Goal: Book appointment/travel/reservation

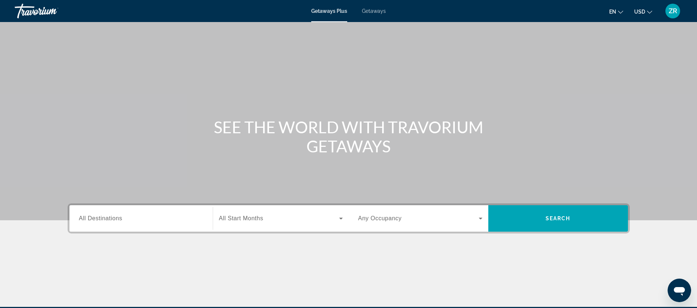
click at [108, 219] on span "All Destinations" at bounding box center [100, 218] width 43 height 6
click at [108, 219] on input "Destination All Destinations" at bounding box center [141, 219] width 124 height 9
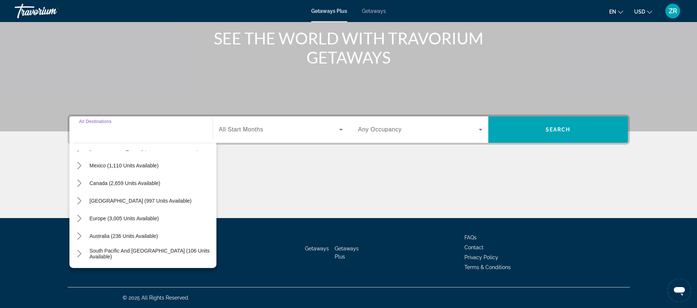
scroll to position [55, 0]
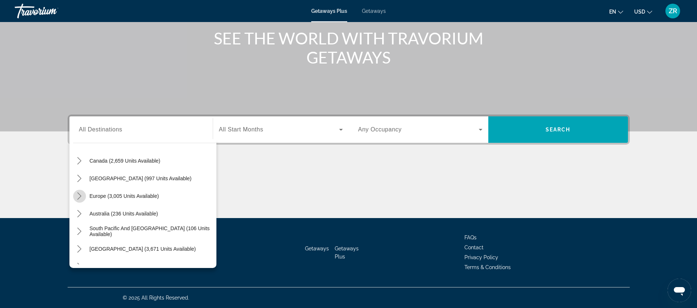
click at [78, 197] on icon "Toggle Europe (3,005 units available) submenu" at bounding box center [79, 196] width 7 height 7
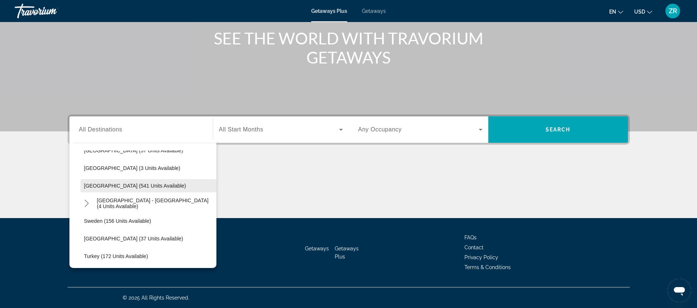
scroll to position [367, 0]
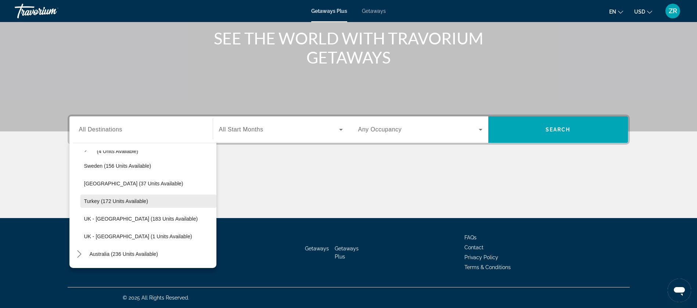
click at [112, 200] on span "Turkey (172 units available)" at bounding box center [116, 201] width 64 height 6
type input "**********"
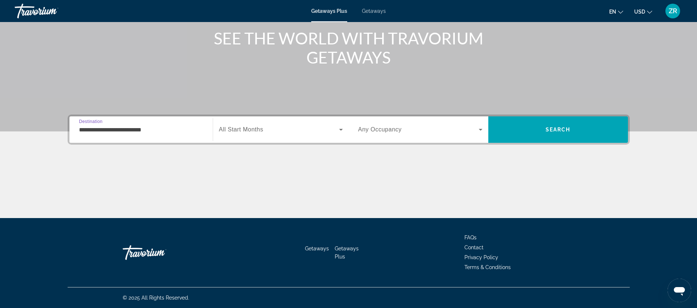
click at [338, 128] on icon "Search widget" at bounding box center [341, 129] width 9 height 9
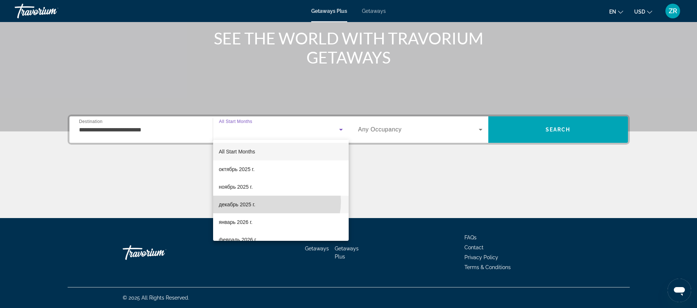
click at [275, 202] on mat-option "декабрь 2025 г." at bounding box center [281, 205] width 136 height 18
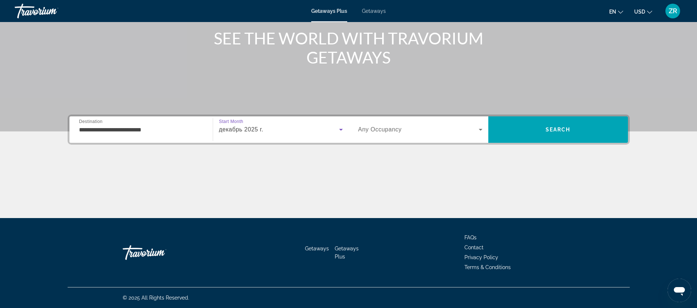
click at [275, 129] on div "декабрь 2025 г." at bounding box center [279, 129] width 120 height 9
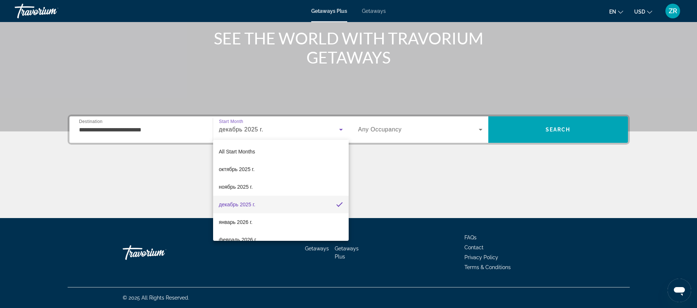
click at [544, 124] on div at bounding box center [348, 154] width 697 height 308
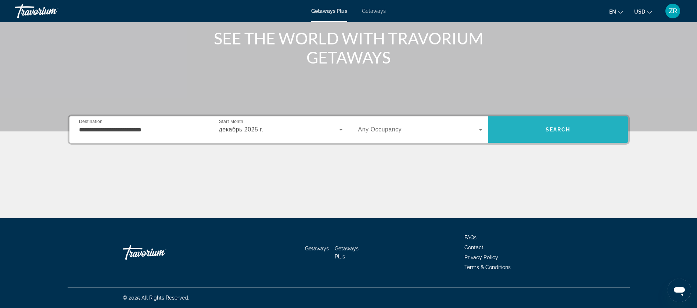
click at [552, 126] on span "Search" at bounding box center [558, 130] width 140 height 18
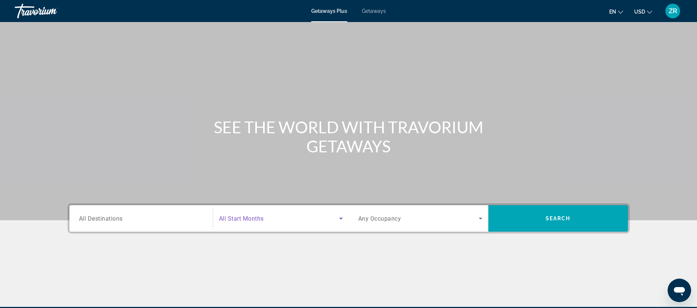
click at [337, 219] on icon "Search widget" at bounding box center [341, 218] width 9 height 9
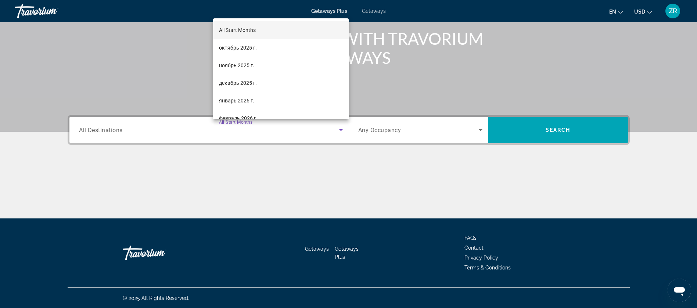
scroll to position [89, 0]
click at [77, 127] on div at bounding box center [348, 154] width 697 height 308
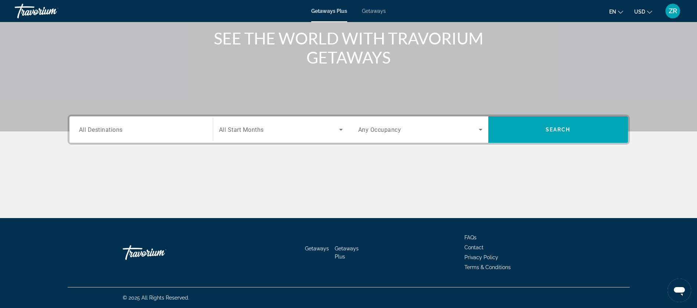
click at [96, 128] on span "All Destinations" at bounding box center [101, 129] width 44 height 7
click at [96, 128] on input "Destination All Destinations" at bounding box center [141, 130] width 124 height 9
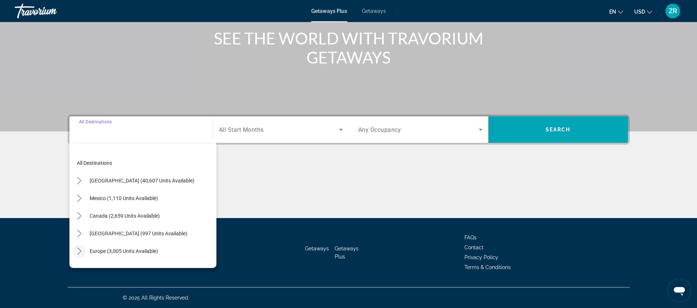
click at [78, 248] on icon "Toggle Europe (3,005 units available) submenu" at bounding box center [80, 251] width 4 height 7
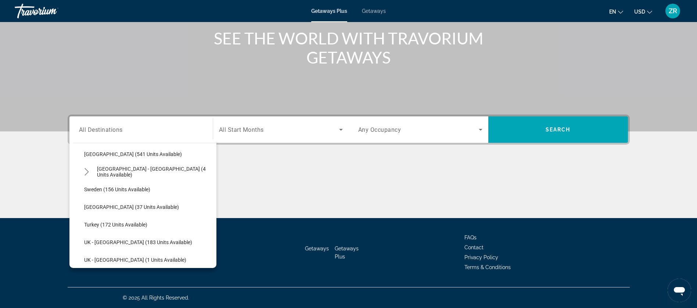
scroll to position [367, 0]
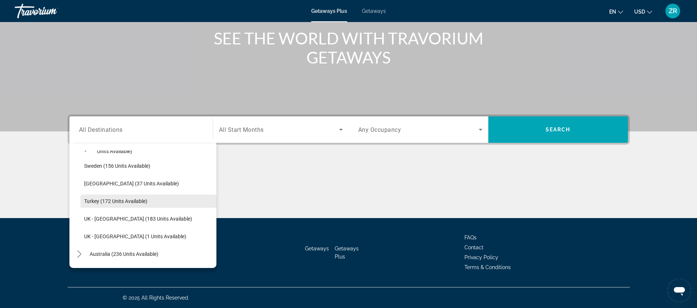
click at [102, 200] on span "Turkey (172 units available)" at bounding box center [115, 201] width 63 height 6
type input "**********"
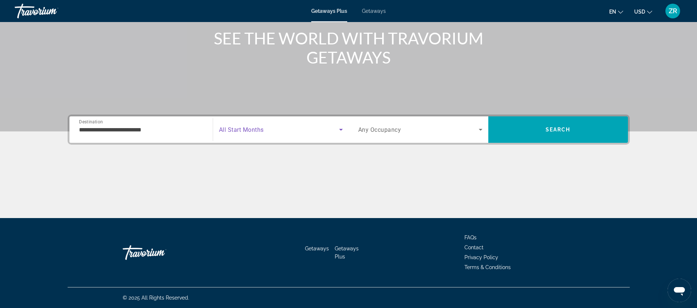
click at [340, 129] on icon "Search widget" at bounding box center [341, 129] width 9 height 9
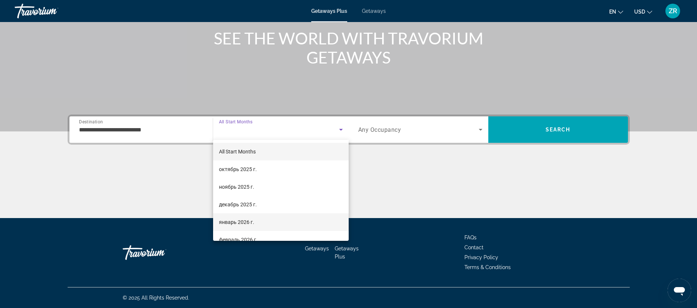
click at [246, 219] on span "январь 2026 г." at bounding box center [236, 222] width 35 height 9
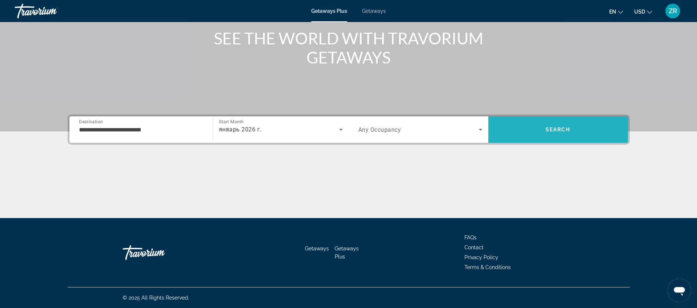
click at [560, 130] on span "Search" at bounding box center [558, 130] width 25 height 6
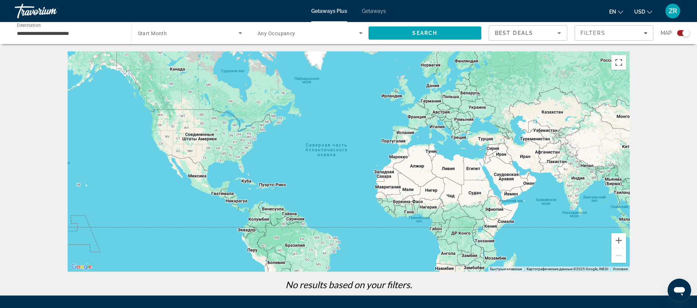
scroll to position [78, 0]
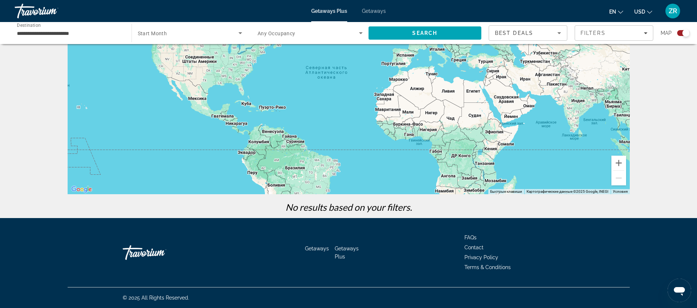
click at [377, 7] on div "Getaways Plus Getaways en English Español Français Italiano Português русский U…" at bounding box center [348, 10] width 697 height 19
click at [373, 10] on span "Getaways" at bounding box center [374, 11] width 24 height 6
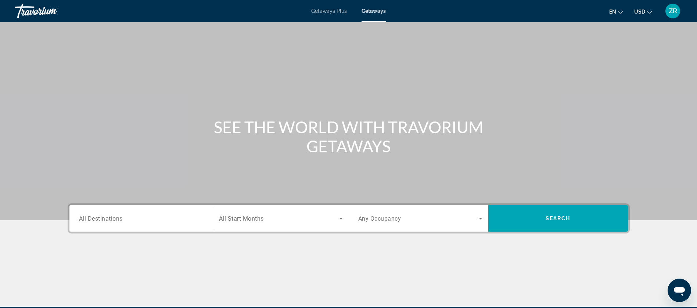
click at [121, 216] on span "All Destinations" at bounding box center [101, 218] width 44 height 7
click at [121, 216] on input "Destination All Destinations" at bounding box center [141, 219] width 124 height 9
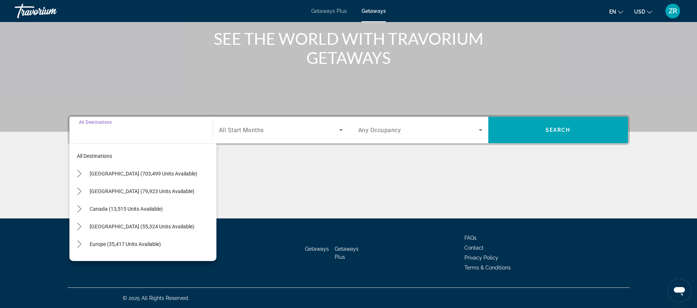
scroll to position [89, 0]
click at [79, 240] on mat-icon "Toggle Europe (35,417 units available) submenu" at bounding box center [79, 244] width 13 height 13
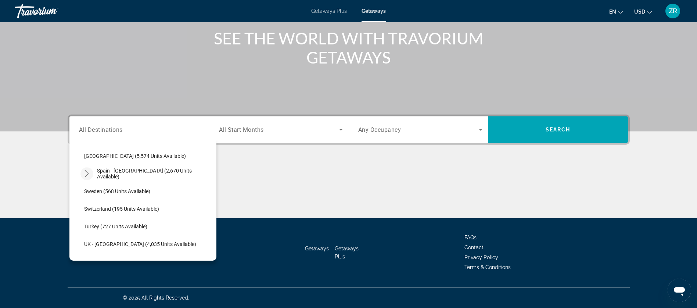
scroll to position [423, 0]
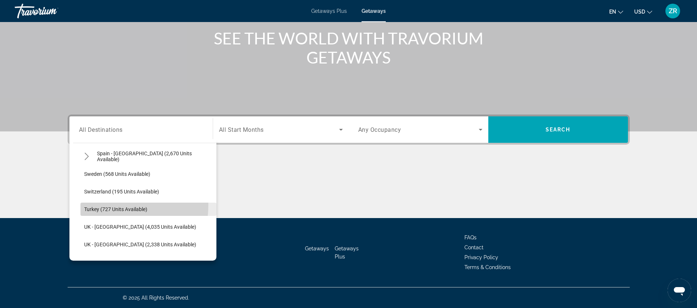
click at [93, 205] on span "Select destination: Turkey (727 units available)" at bounding box center [148, 210] width 136 height 18
type input "**********"
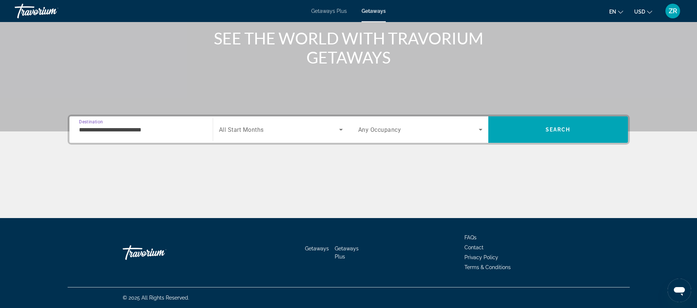
click at [339, 125] on icon "Search widget" at bounding box center [341, 129] width 9 height 9
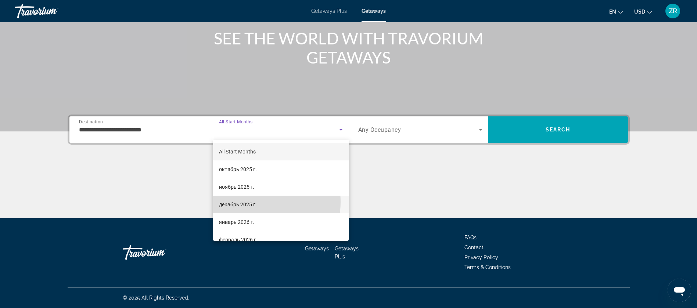
click at [249, 202] on span "декабрь 2025 г." at bounding box center [238, 204] width 38 height 9
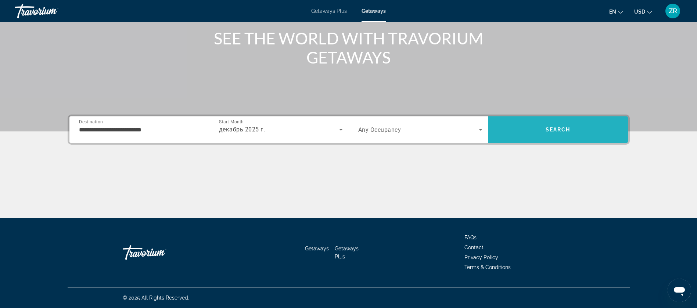
click at [559, 122] on span "Search" at bounding box center [558, 130] width 140 height 18
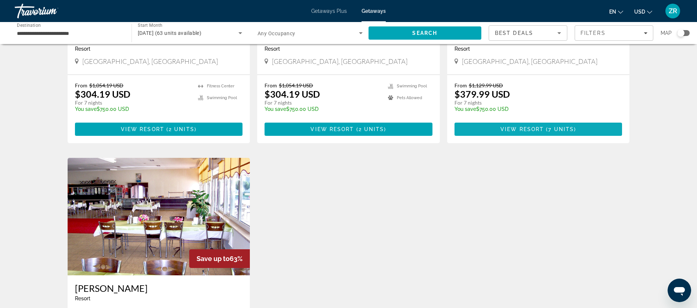
scroll to position [606, 0]
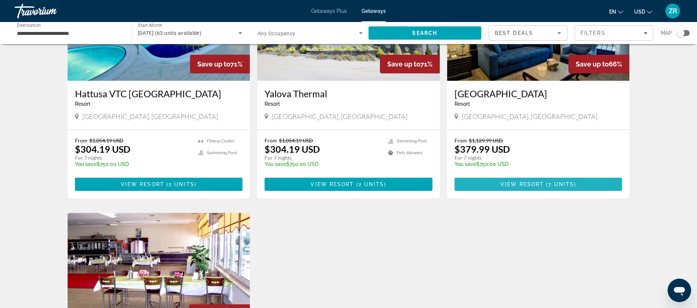
click at [527, 180] on span "Main content" at bounding box center [539, 185] width 168 height 18
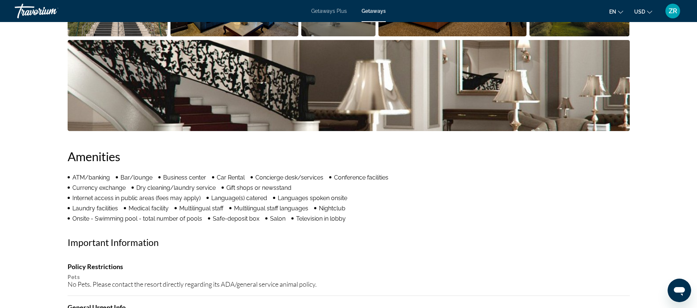
scroll to position [329, 0]
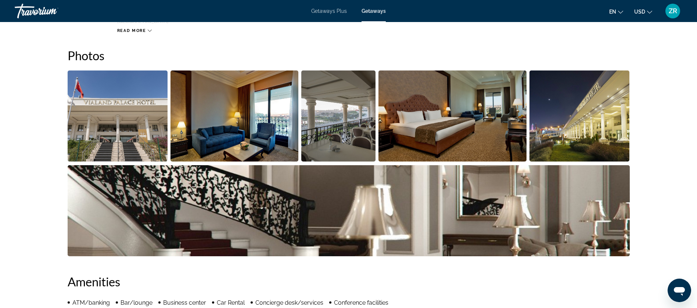
click at [116, 107] on img "Open full-screen image slider" at bounding box center [118, 116] width 100 height 91
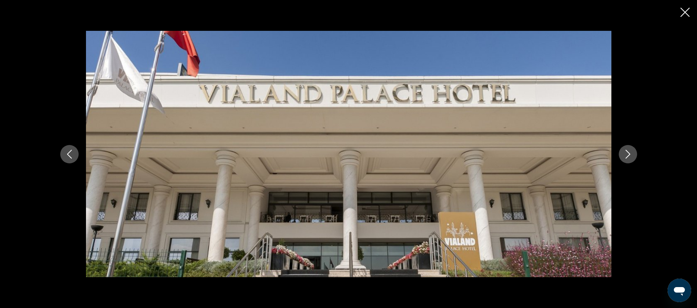
click at [625, 153] on icon "Next image" at bounding box center [628, 154] width 9 height 9
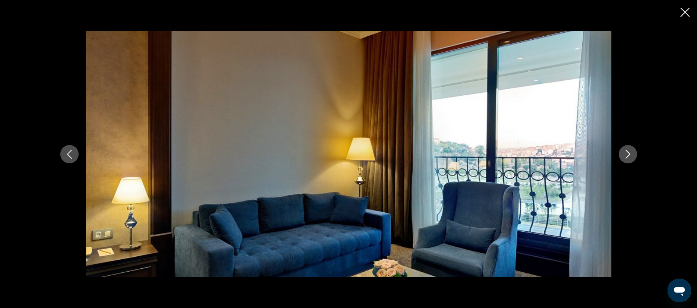
click at [625, 153] on icon "Next image" at bounding box center [628, 154] width 9 height 9
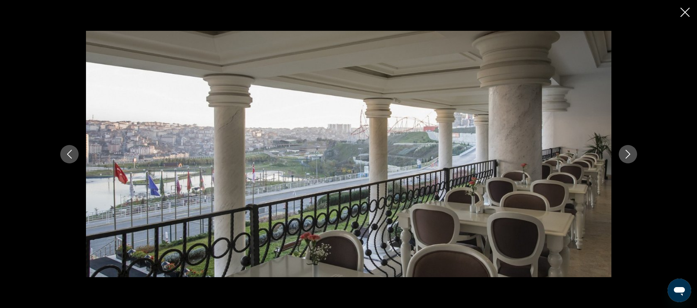
click at [625, 153] on icon "Next image" at bounding box center [628, 154] width 9 height 9
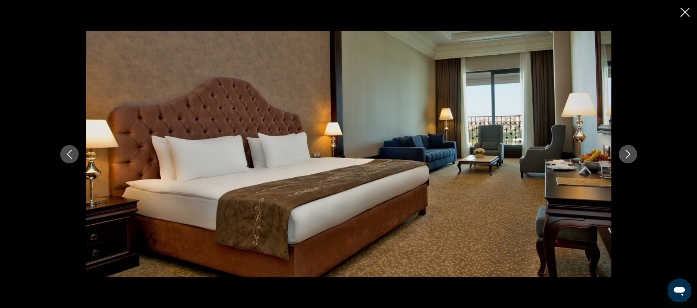
click at [72, 153] on icon "Previous image" at bounding box center [69, 154] width 9 height 9
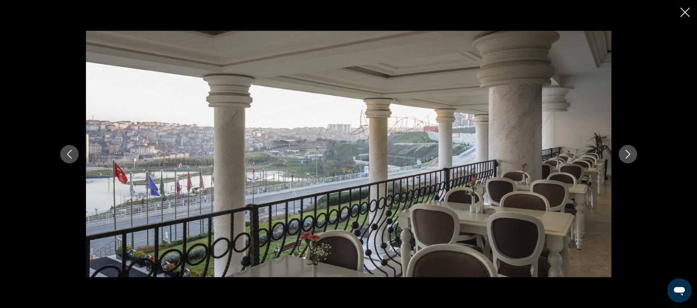
click at [627, 155] on icon "Next image" at bounding box center [628, 154] width 9 height 9
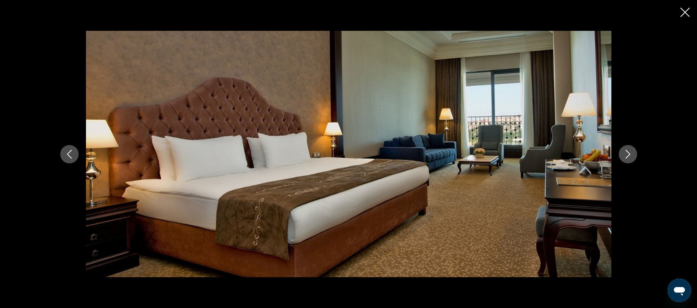
click at [627, 155] on icon "Next image" at bounding box center [628, 154] width 9 height 9
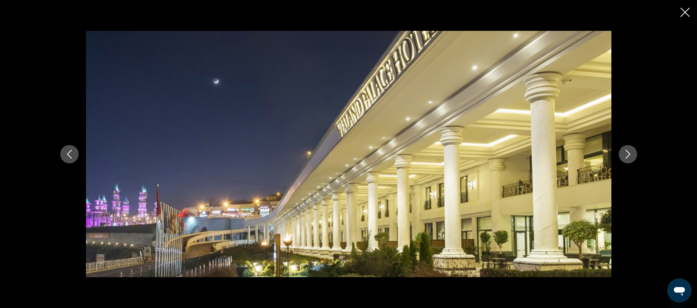
click at [627, 155] on icon "Next image" at bounding box center [628, 154] width 9 height 9
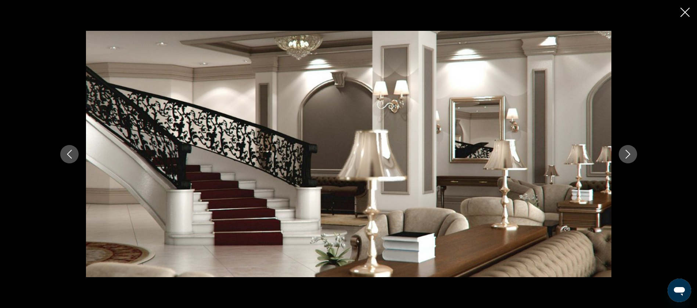
click at [627, 155] on icon "Next image" at bounding box center [628, 154] width 9 height 9
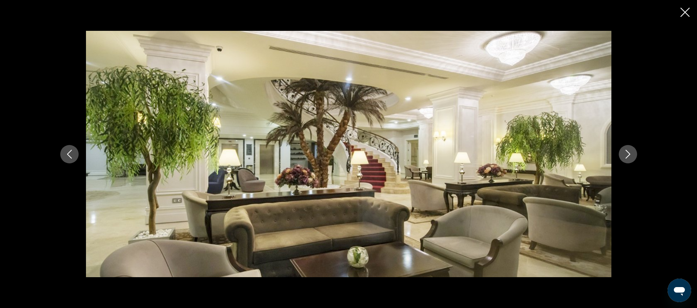
click at [627, 155] on icon "Next image" at bounding box center [628, 154] width 9 height 9
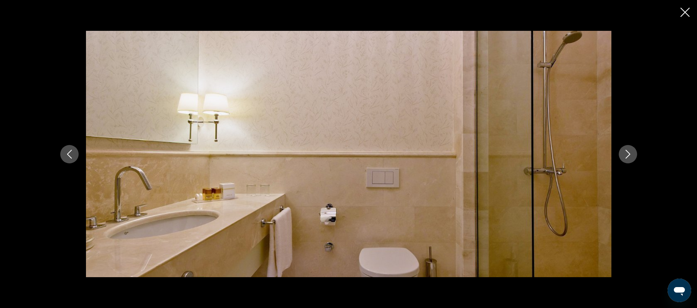
click at [627, 155] on icon "Next image" at bounding box center [628, 154] width 9 height 9
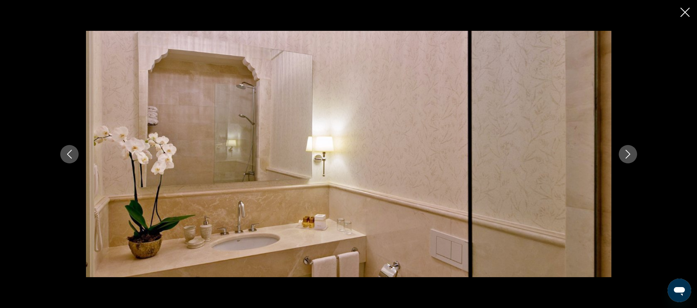
click at [627, 155] on icon "Next image" at bounding box center [628, 154] width 9 height 9
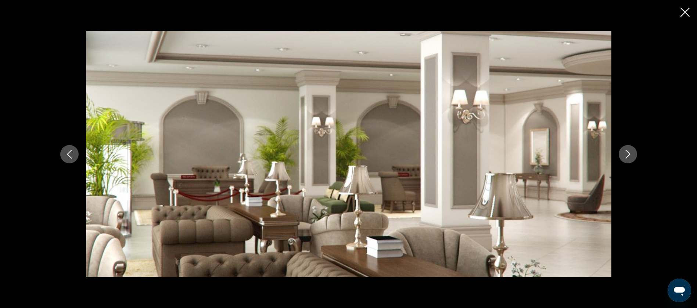
click at [627, 155] on icon "Next image" at bounding box center [628, 154] width 9 height 9
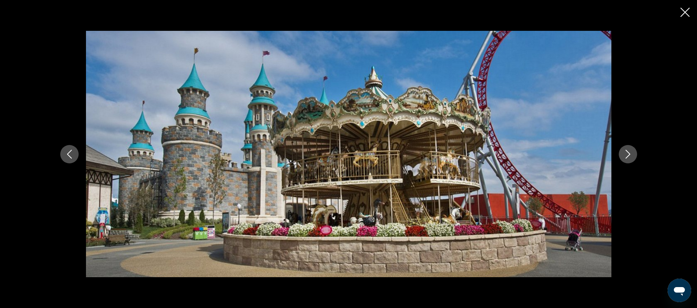
click at [627, 155] on icon "Next image" at bounding box center [628, 154] width 9 height 9
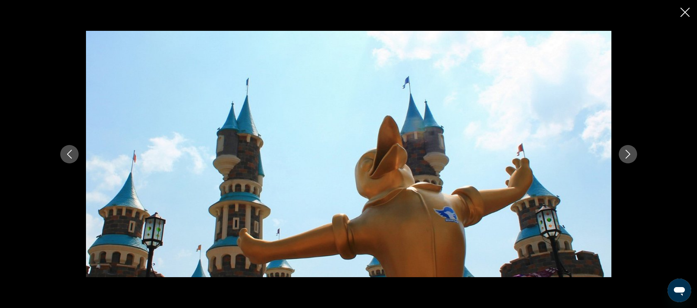
click at [627, 155] on icon "Next image" at bounding box center [628, 154] width 9 height 9
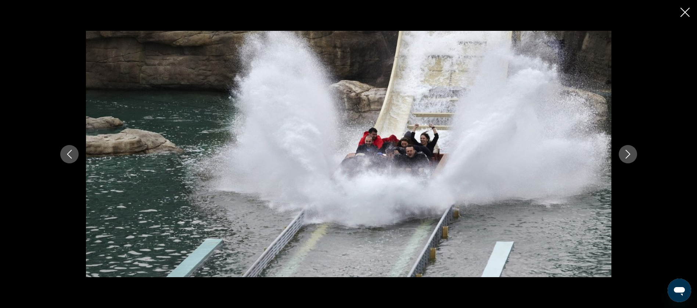
click at [627, 155] on icon "Next image" at bounding box center [628, 154] width 9 height 9
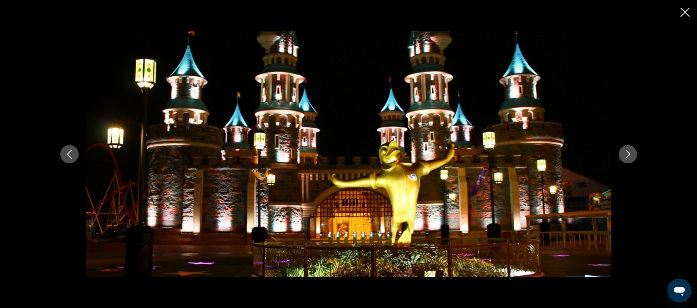
click at [627, 155] on icon "Next image" at bounding box center [628, 154] width 9 height 9
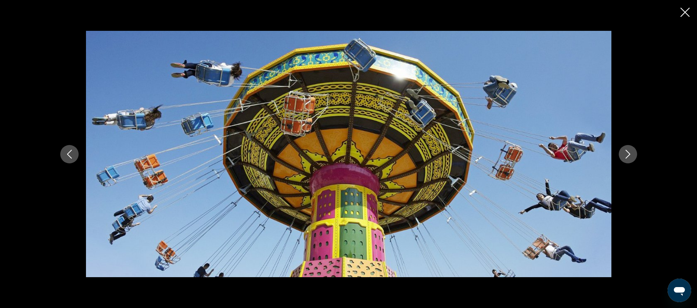
click at [627, 155] on icon "Next image" at bounding box center [628, 154] width 9 height 9
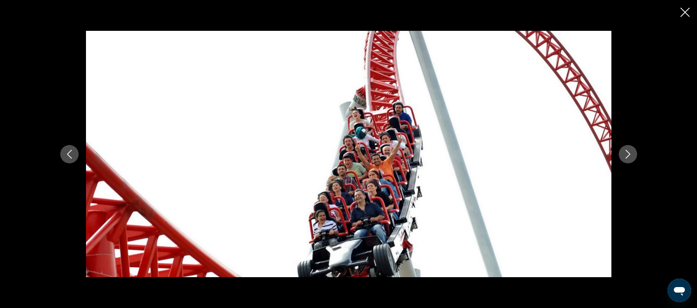
click at [627, 155] on icon "Next image" at bounding box center [628, 154] width 9 height 9
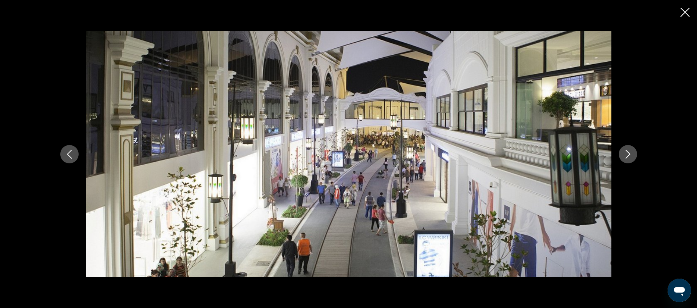
click at [627, 155] on icon "Next image" at bounding box center [628, 154] width 9 height 9
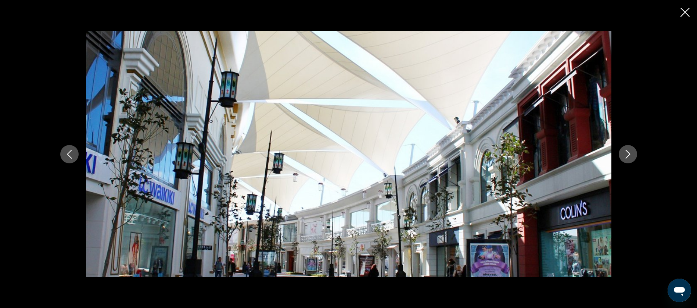
click at [683, 10] on icon "Close slideshow" at bounding box center [685, 12] width 9 height 9
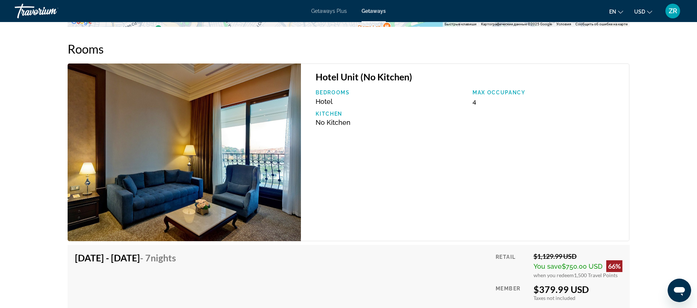
scroll to position [1047, 0]
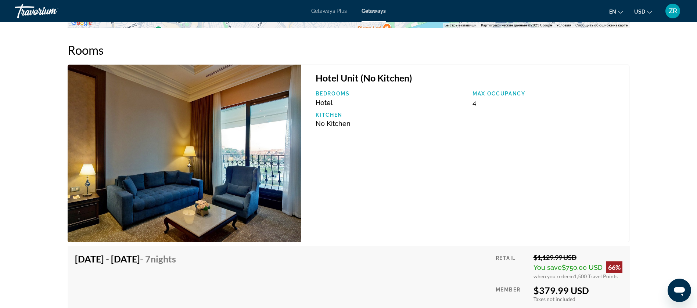
click at [210, 151] on img "Main content" at bounding box center [185, 154] width 234 height 178
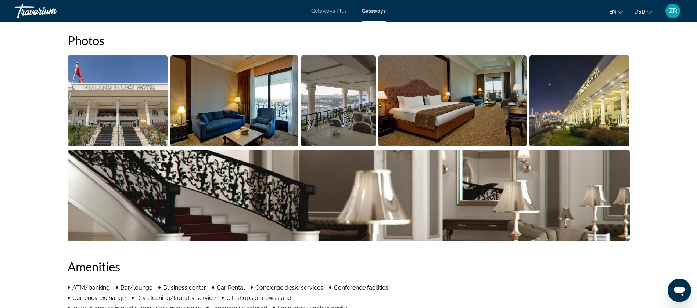
scroll to position [276, 0]
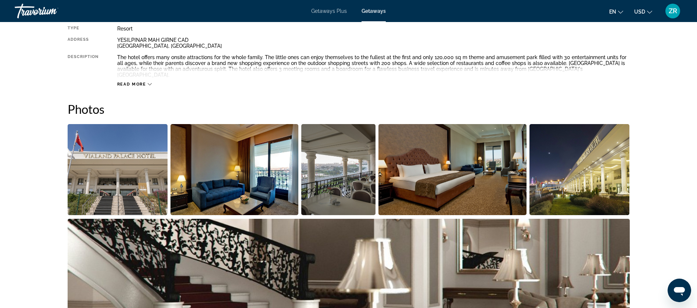
click at [218, 165] on img "Open full-screen image slider" at bounding box center [235, 169] width 128 height 91
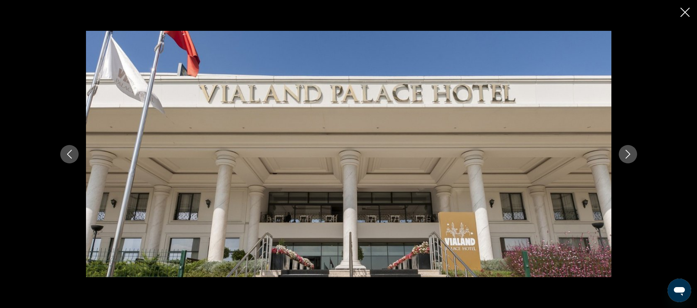
click at [622, 154] on button "Next image" at bounding box center [628, 154] width 18 height 18
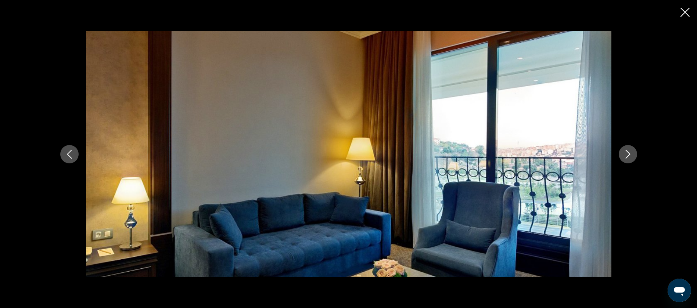
click at [622, 150] on button "Next image" at bounding box center [628, 154] width 18 height 18
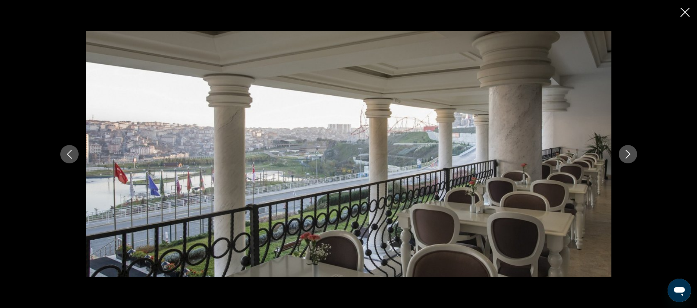
click at [622, 150] on button "Next image" at bounding box center [628, 154] width 18 height 18
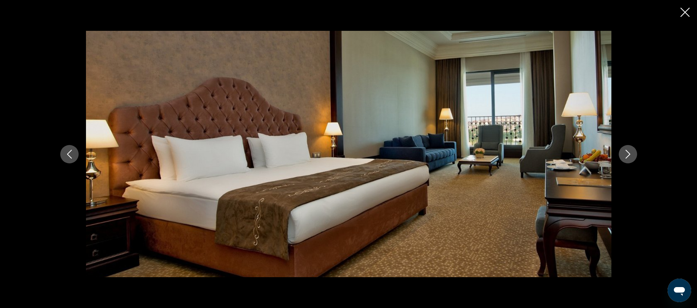
click at [625, 151] on icon "Next image" at bounding box center [628, 154] width 9 height 9
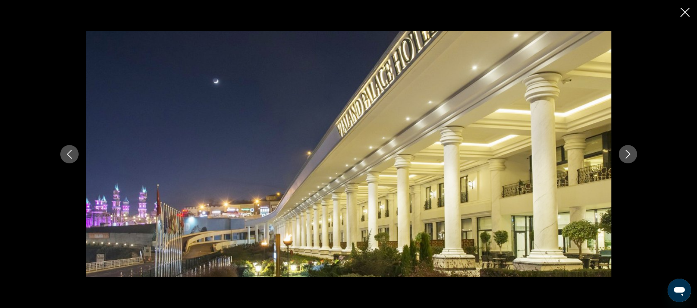
click at [625, 151] on icon "Next image" at bounding box center [628, 154] width 9 height 9
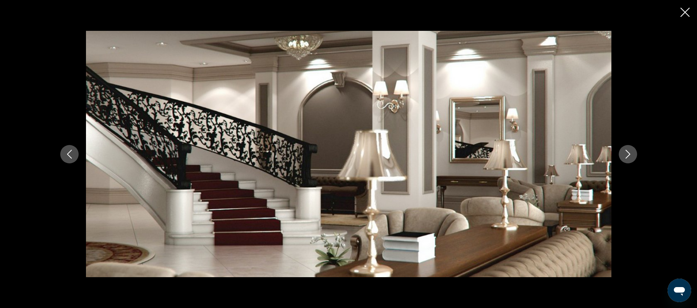
click at [625, 151] on icon "Next image" at bounding box center [628, 154] width 9 height 9
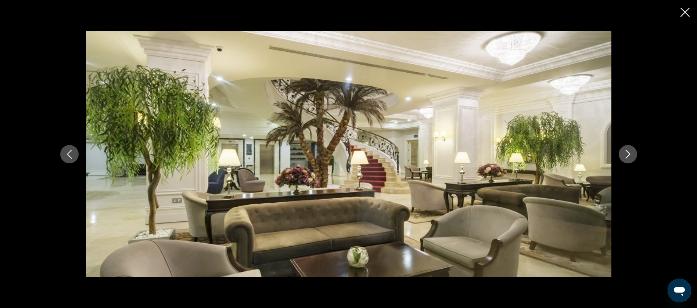
click at [625, 151] on icon "Next image" at bounding box center [628, 154] width 9 height 9
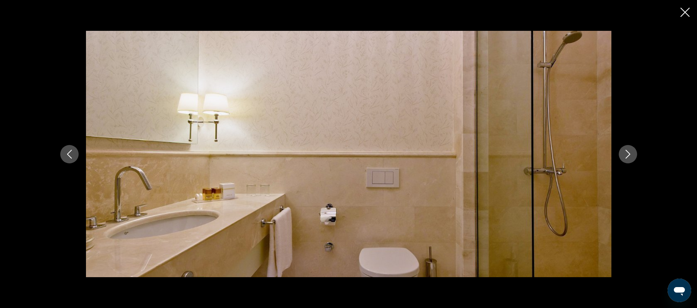
click at [625, 151] on icon "Next image" at bounding box center [628, 154] width 9 height 9
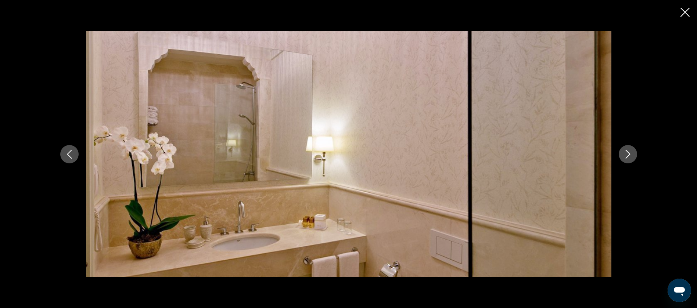
click at [625, 151] on icon "Next image" at bounding box center [628, 154] width 9 height 9
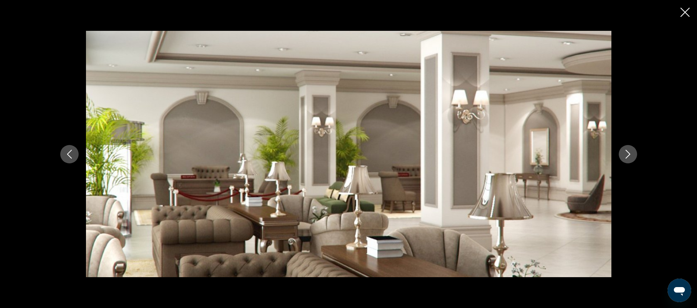
click at [625, 151] on icon "Next image" at bounding box center [628, 154] width 9 height 9
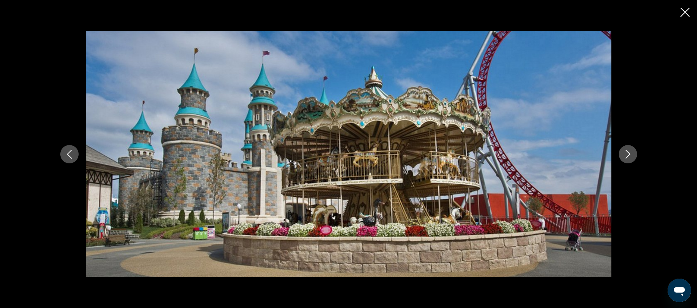
click at [625, 151] on icon "Next image" at bounding box center [628, 154] width 9 height 9
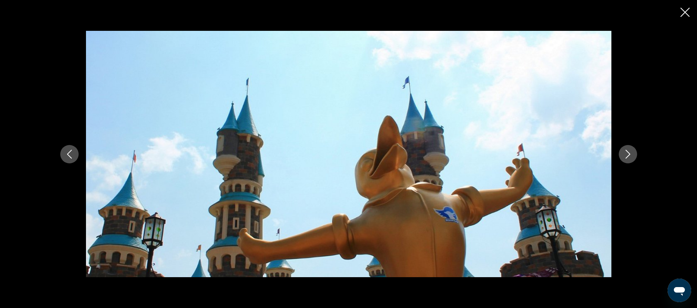
click at [625, 151] on icon "Next image" at bounding box center [628, 154] width 9 height 9
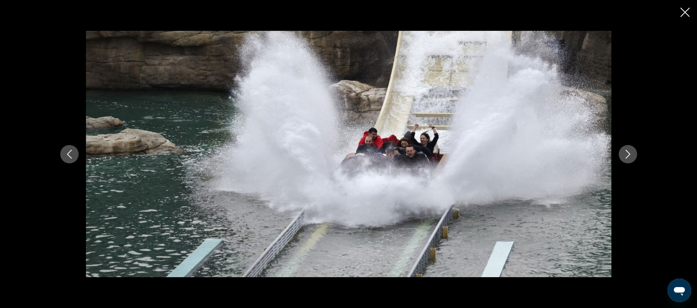
click at [625, 151] on icon "Next image" at bounding box center [628, 154] width 9 height 9
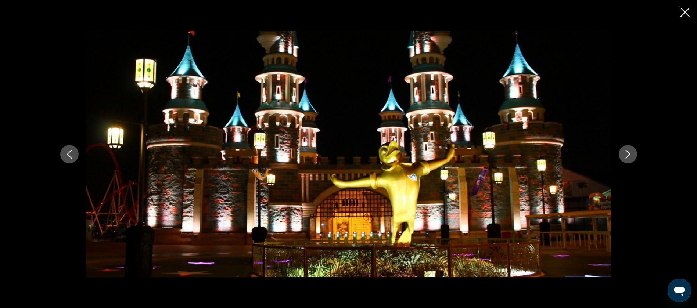
click at [625, 151] on icon "Next image" at bounding box center [628, 154] width 9 height 9
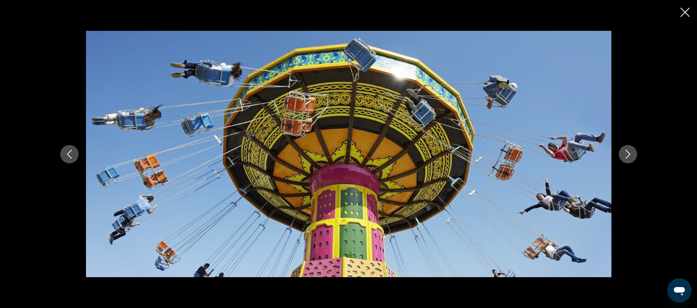
click at [625, 151] on icon "Next image" at bounding box center [628, 154] width 9 height 9
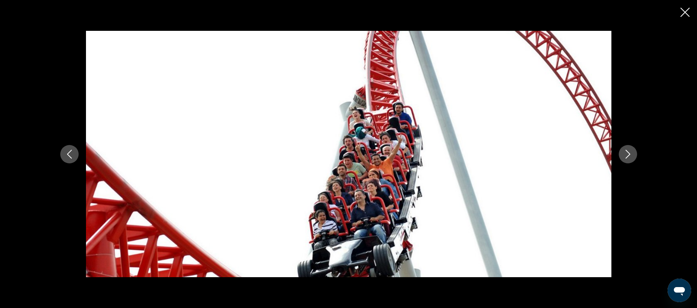
click at [625, 151] on icon "Next image" at bounding box center [628, 154] width 9 height 9
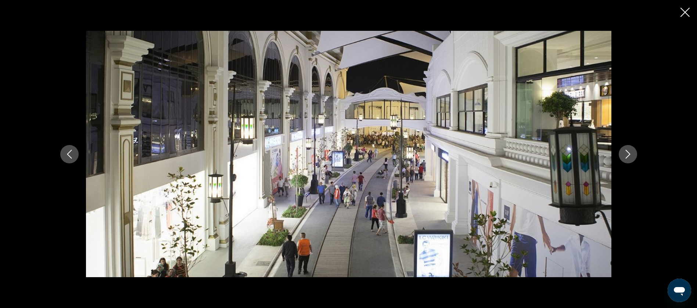
click at [631, 152] on icon "Next image" at bounding box center [628, 154] width 9 height 9
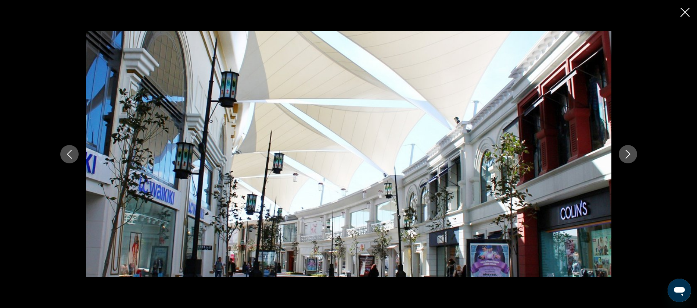
click at [626, 152] on icon "Next image" at bounding box center [628, 154] width 9 height 9
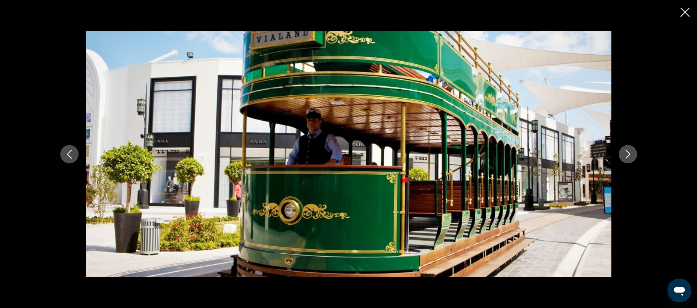
click at [626, 152] on icon "Next image" at bounding box center [628, 154] width 9 height 9
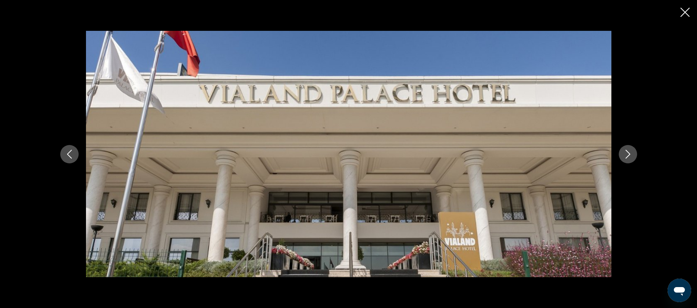
click at [686, 10] on icon "Close slideshow" at bounding box center [685, 12] width 9 height 9
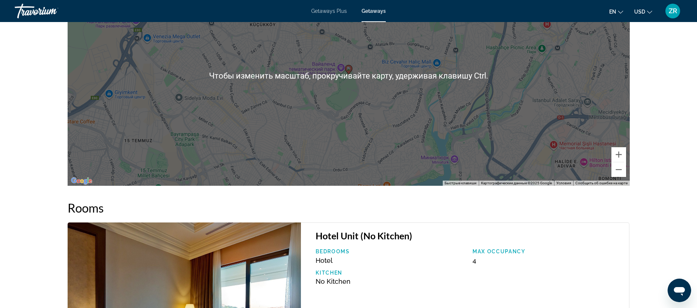
scroll to position [881, 0]
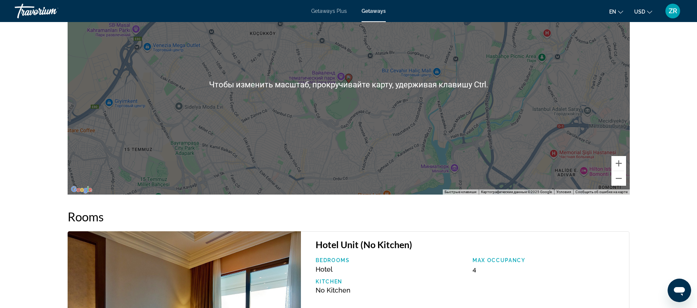
click at [349, 95] on div "Чтобы активировать перетаскивание с помощью клавиатуры, нажмите Alt + Ввод. Пос…" at bounding box center [349, 84] width 562 height 220
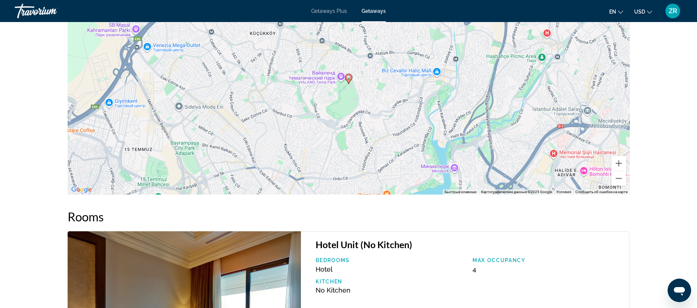
click at [348, 74] on icon "Main content" at bounding box center [348, 79] width 7 height 10
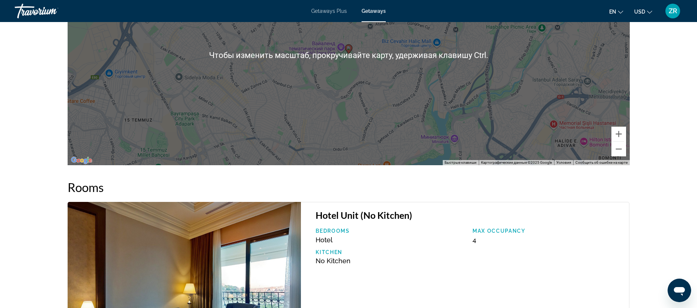
scroll to position [936, 0]
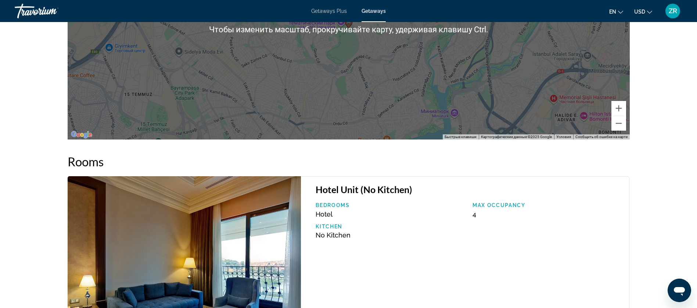
click at [424, 94] on div "Для навигации используйте клавиши со стрелками. Чтобы активировать перетаскиван…" at bounding box center [349, 29] width 562 height 220
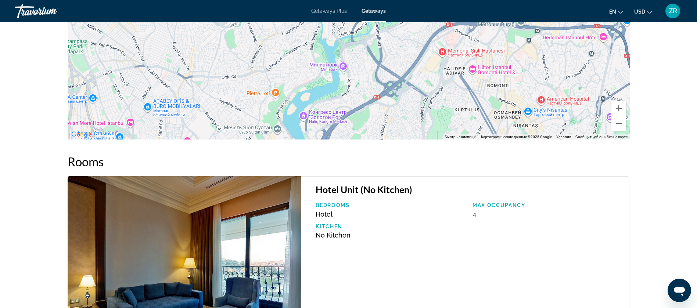
drag, startPoint x: 567, startPoint y: 98, endPoint x: 454, endPoint y: 48, distance: 123.7
click at [454, 49] on div "Чтобы активировать перетаскивание с помощью клавиатуры, нажмите Alt + Ввод. Пос…" at bounding box center [349, 29] width 562 height 220
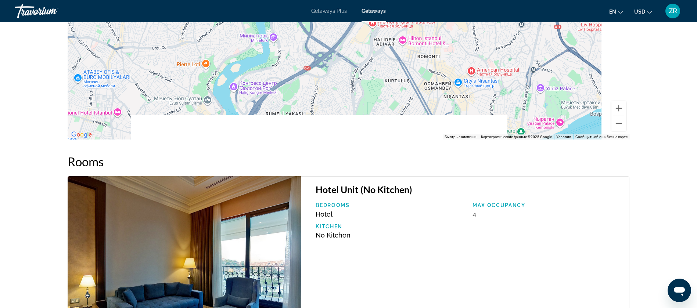
drag, startPoint x: 530, startPoint y: 96, endPoint x: 459, endPoint y: 66, distance: 77.1
click at [459, 67] on div "Чтобы активировать перетаскивание с помощью клавиатуры, нажмите Alt + Ввод. Пос…" at bounding box center [349, 29] width 562 height 220
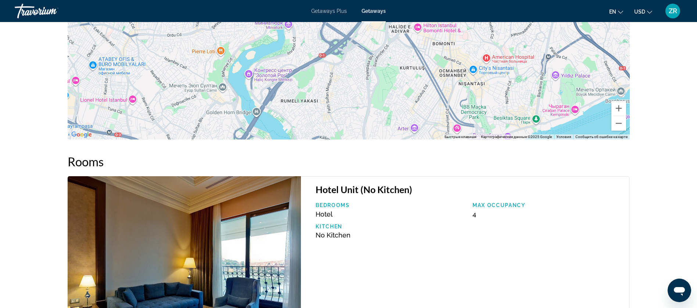
drag, startPoint x: 422, startPoint y: 83, endPoint x: 437, endPoint y: 70, distance: 20.8
click at [437, 70] on div "Чтобы активировать перетаскивание с помощью клавиатуры, нажмите Alt + Ввод. Пос…" at bounding box center [349, 29] width 562 height 220
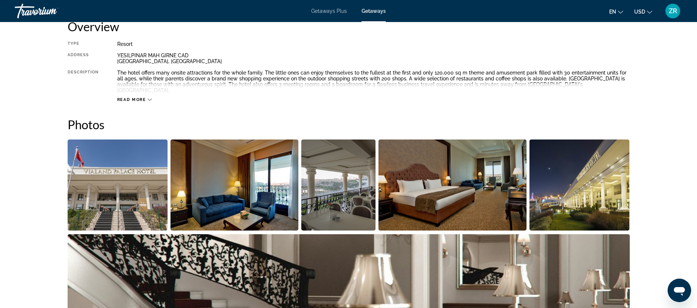
scroll to position [109, 0]
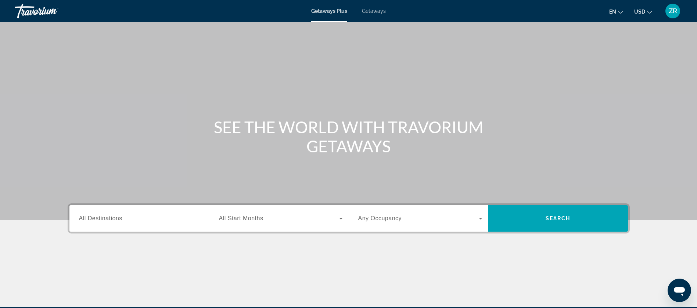
click at [372, 9] on span "Getaways" at bounding box center [374, 11] width 24 height 6
click at [81, 216] on span "All Destinations" at bounding box center [100, 218] width 43 height 6
click at [81, 216] on input "Destination All Destinations" at bounding box center [141, 219] width 124 height 9
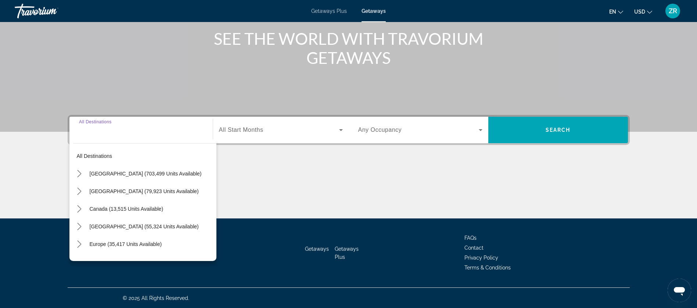
scroll to position [89, 0]
click at [76, 241] on mat-icon "Toggle Europe (35,417 units available) submenu" at bounding box center [79, 244] width 13 height 13
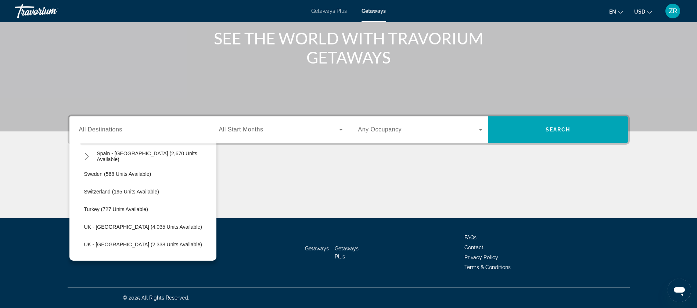
scroll to position [478, 0]
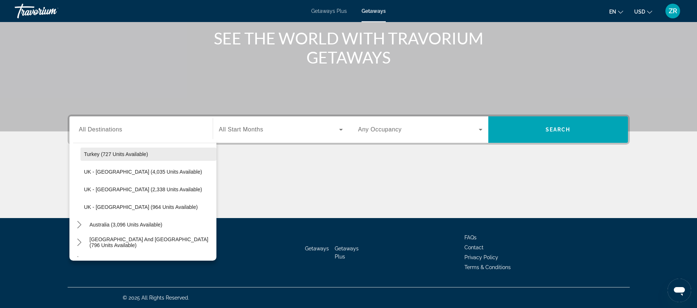
click at [88, 151] on span "Turkey (727 units available)" at bounding box center [116, 154] width 64 height 6
type input "**********"
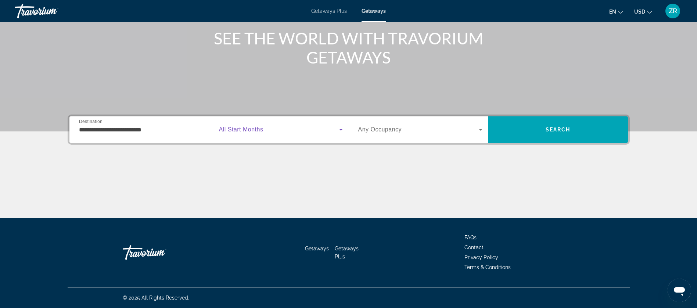
click at [340, 129] on icon "Search widget" at bounding box center [341, 130] width 4 height 2
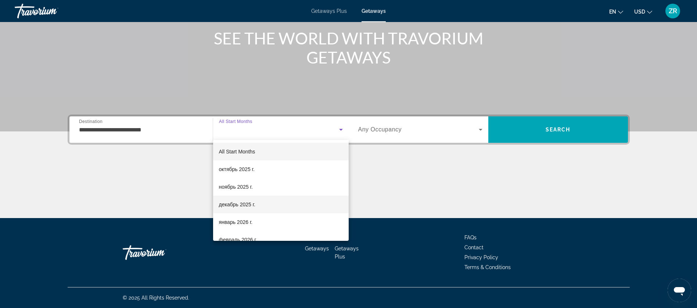
click at [251, 200] on span "декабрь 2025 г." at bounding box center [237, 204] width 36 height 9
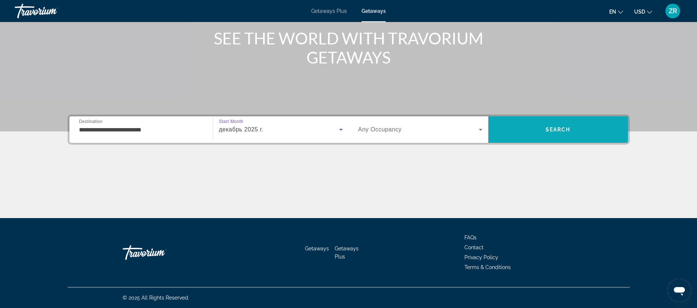
click at [576, 129] on span "Search" at bounding box center [558, 130] width 140 height 18
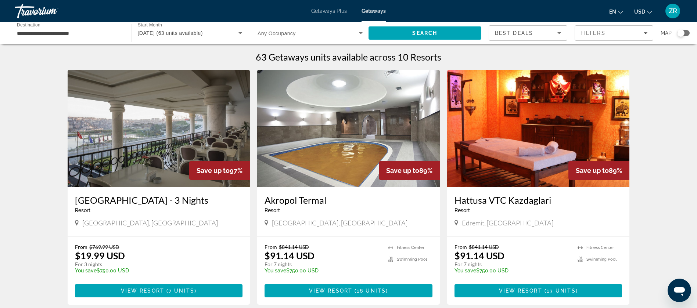
click at [150, 159] on img "Main content" at bounding box center [159, 129] width 183 height 118
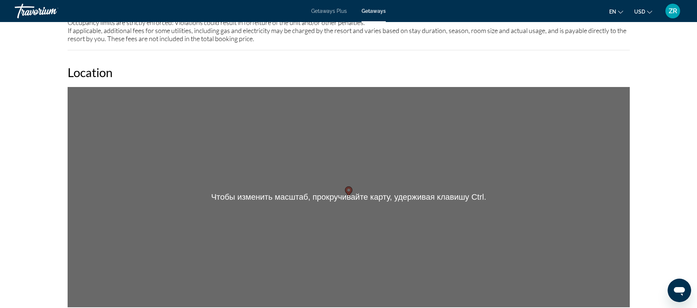
scroll to position [717, 0]
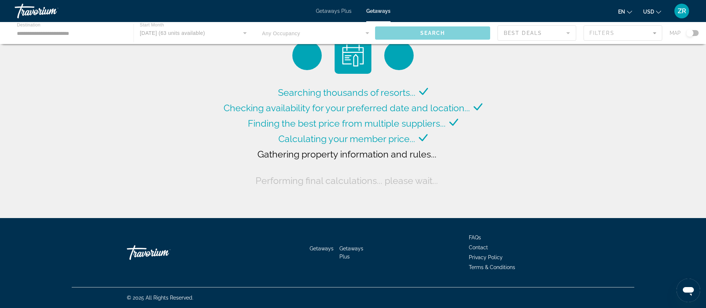
click at [196, 29] on div "Main content" at bounding box center [353, 33] width 706 height 22
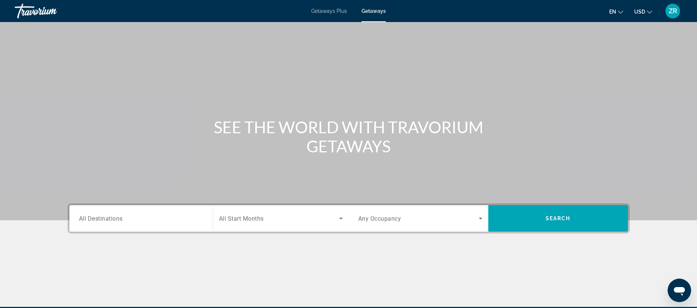
click at [165, 215] on input "Destination All Destinations" at bounding box center [141, 219] width 124 height 9
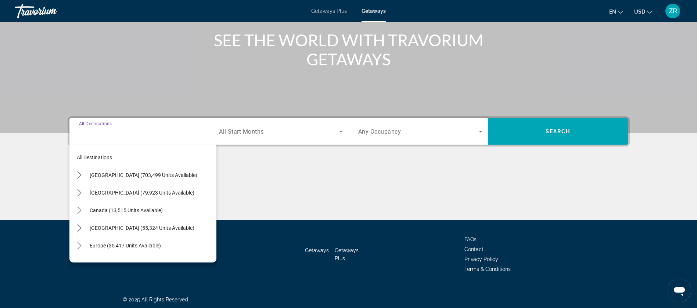
scroll to position [89, 0]
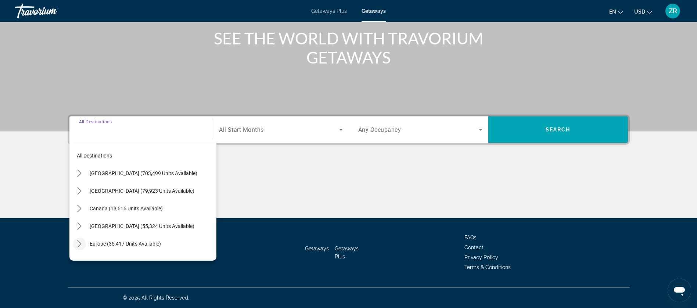
click at [78, 244] on icon "Toggle Europe (35,417 units available) submenu" at bounding box center [79, 243] width 7 height 7
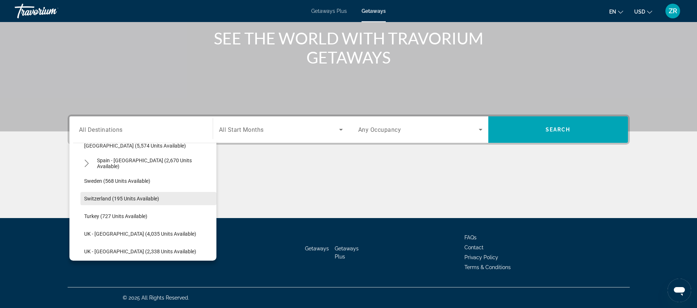
scroll to position [478, 0]
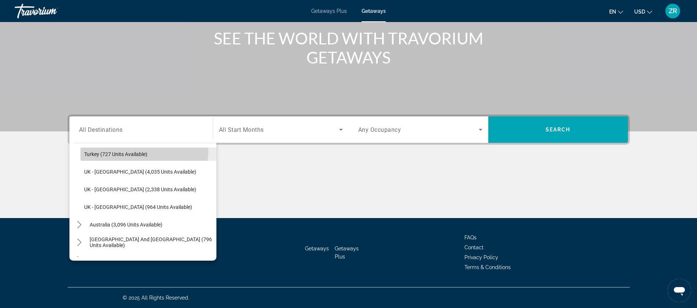
click at [125, 150] on span "Select destination: Turkey (727 units available)" at bounding box center [148, 155] width 136 height 18
type input "**********"
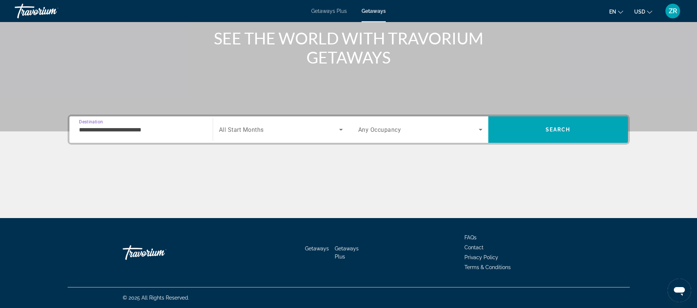
click at [340, 128] on icon "Search widget" at bounding box center [341, 129] width 9 height 9
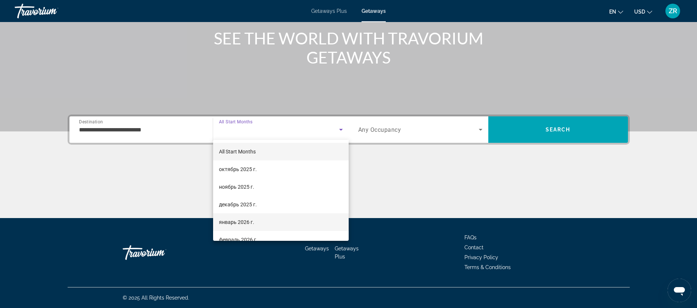
click at [253, 219] on span "январь 2026 г." at bounding box center [236, 222] width 35 height 9
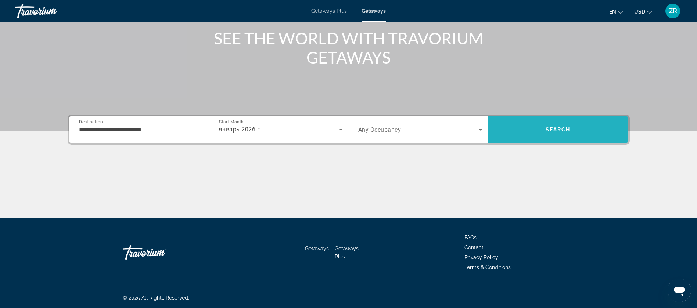
click at [561, 125] on span "Search" at bounding box center [558, 130] width 140 height 18
